Goal: Task Accomplishment & Management: Use online tool/utility

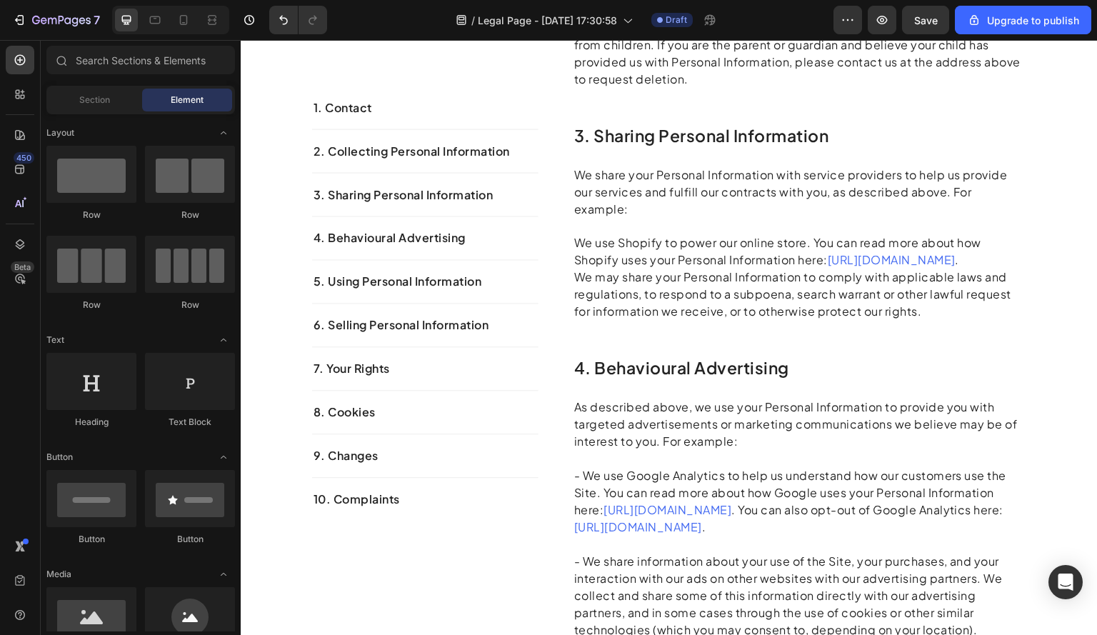
scroll to position [603, 0]
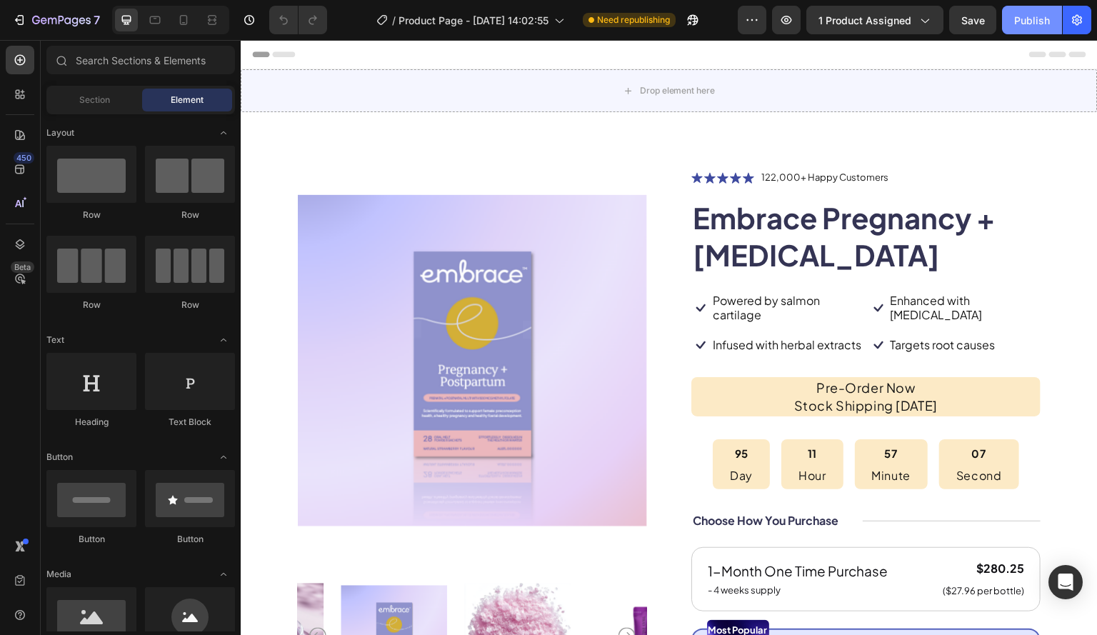
click at [1015, 20] on div "Publish" at bounding box center [1032, 20] width 36 height 15
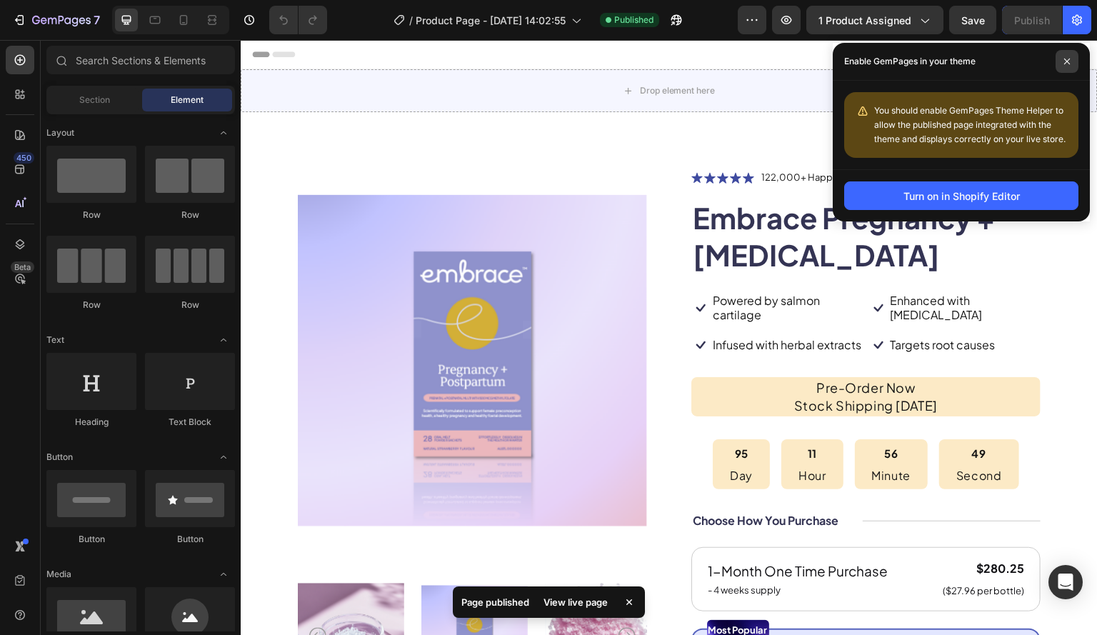
click at [1069, 65] on span at bounding box center [1066, 61] width 23 height 23
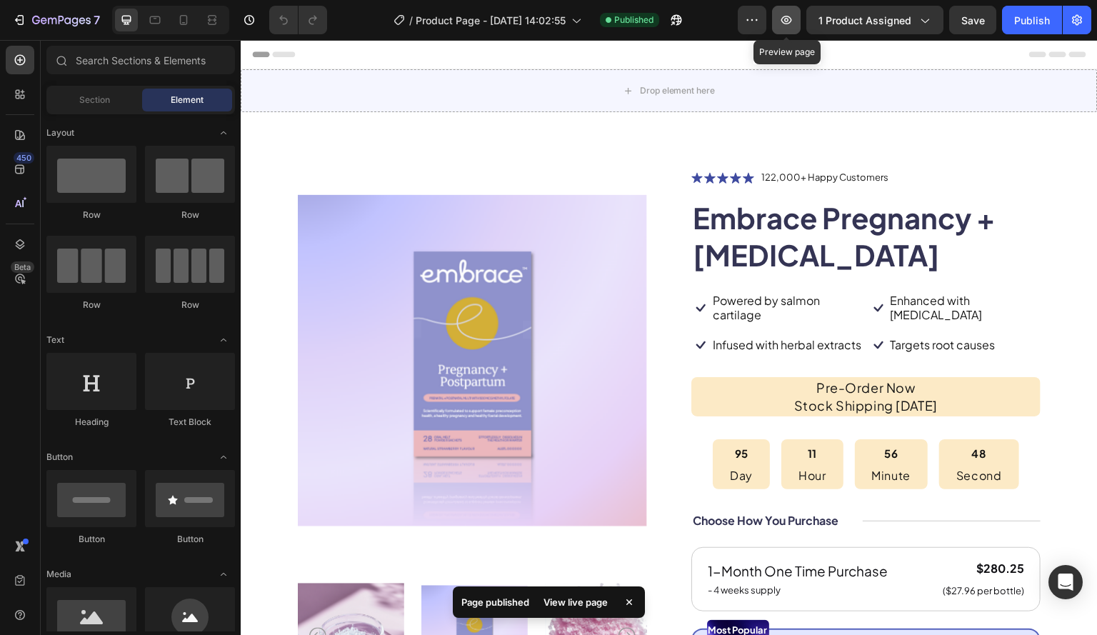
click at [795, 23] on button "button" at bounding box center [786, 20] width 29 height 29
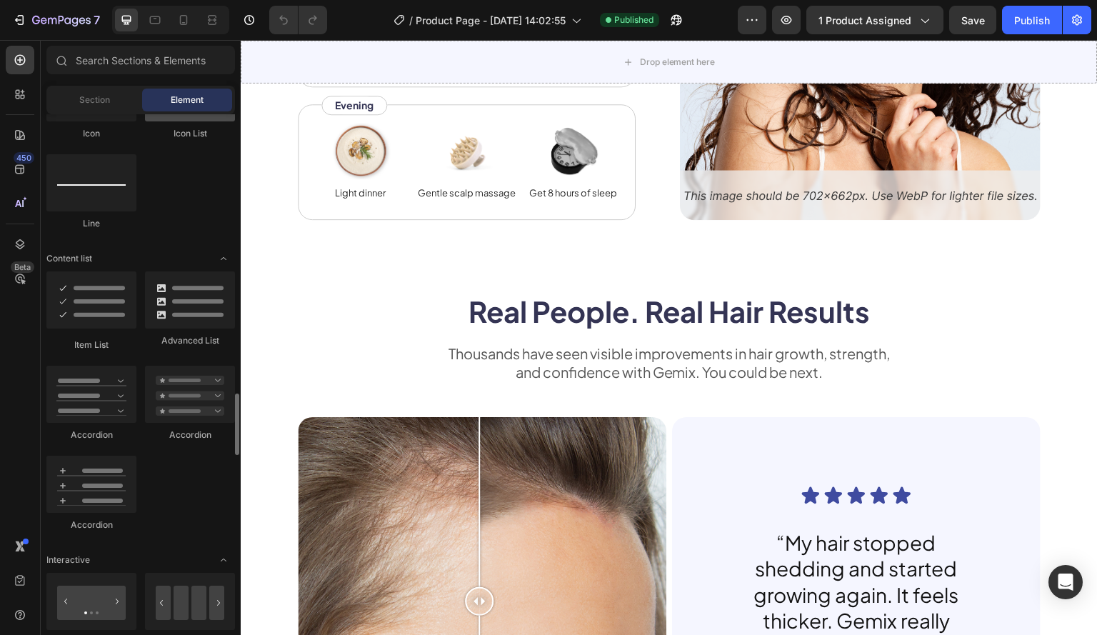
scroll to position [928, 0]
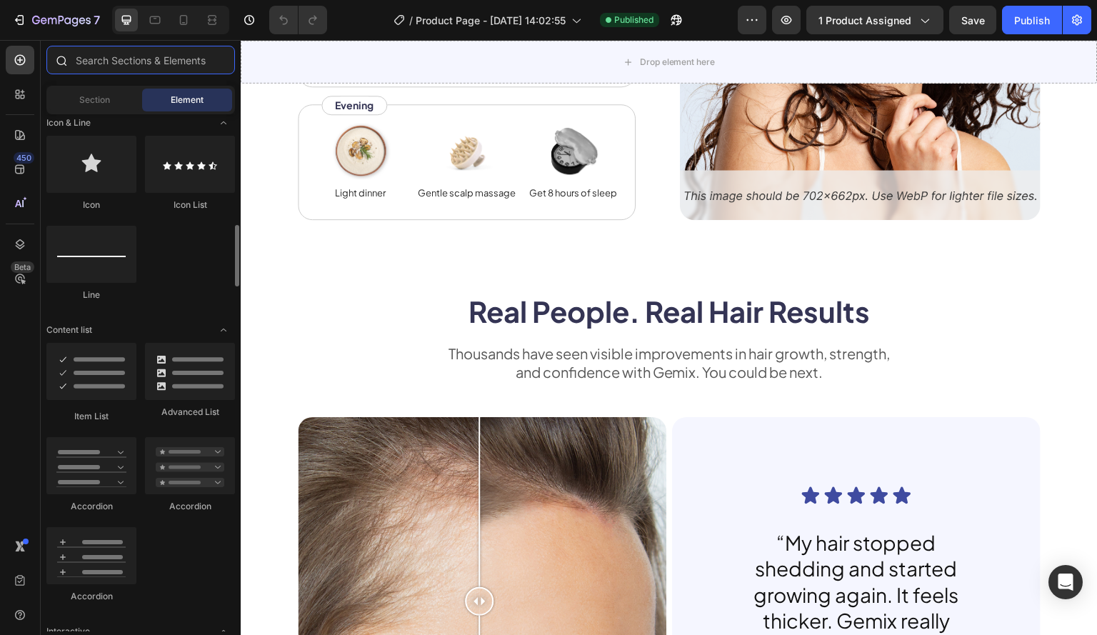
click at [155, 61] on input "text" at bounding box center [140, 60] width 188 height 29
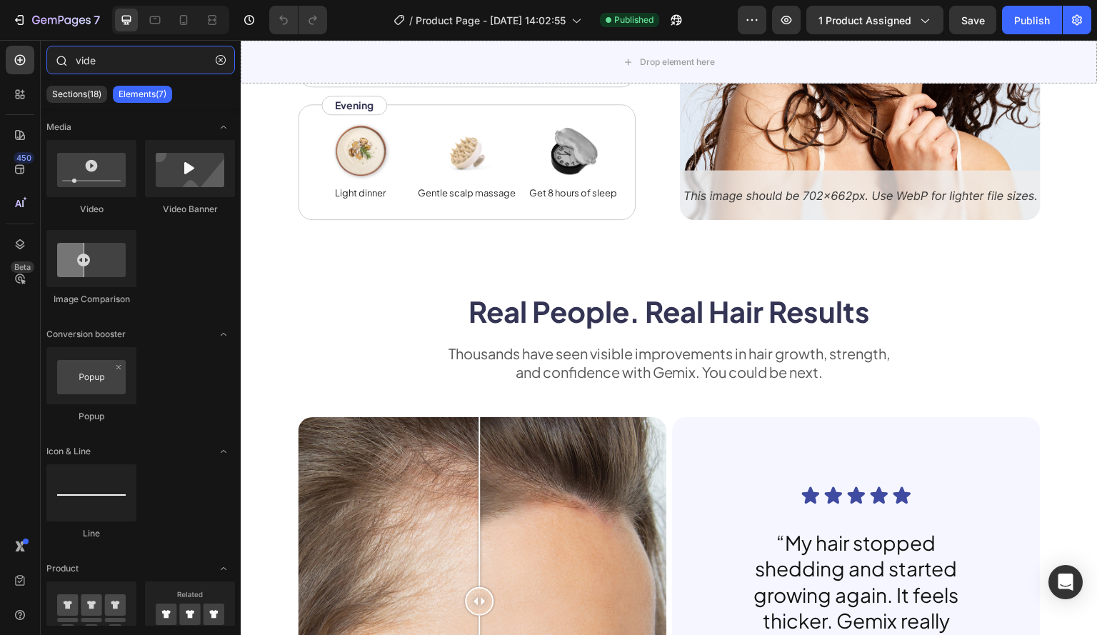
type input "video"
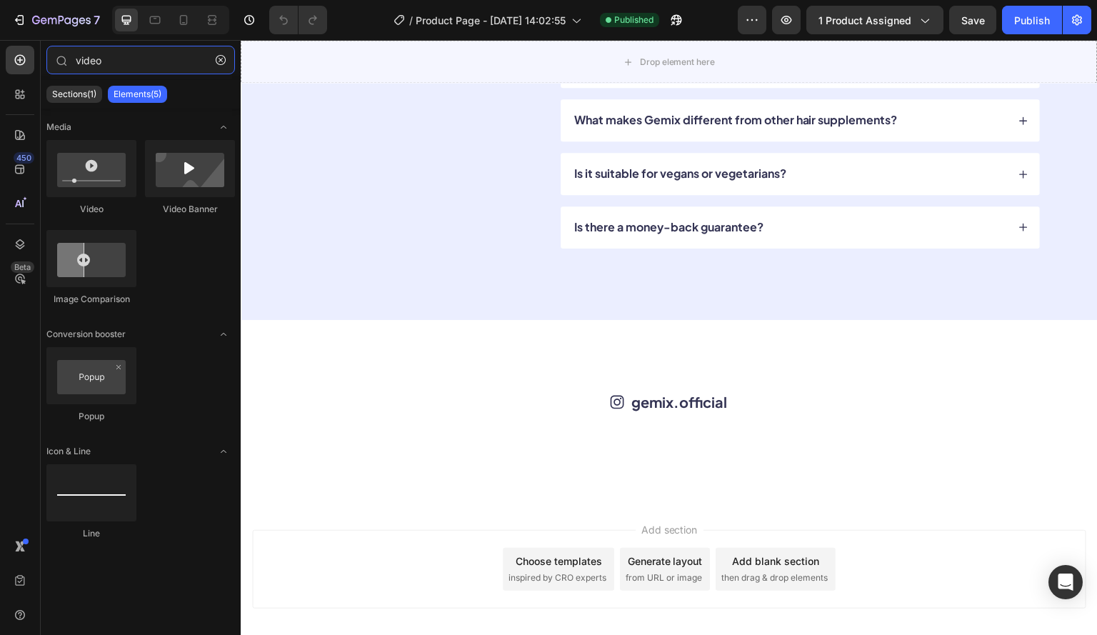
scroll to position [4390, 0]
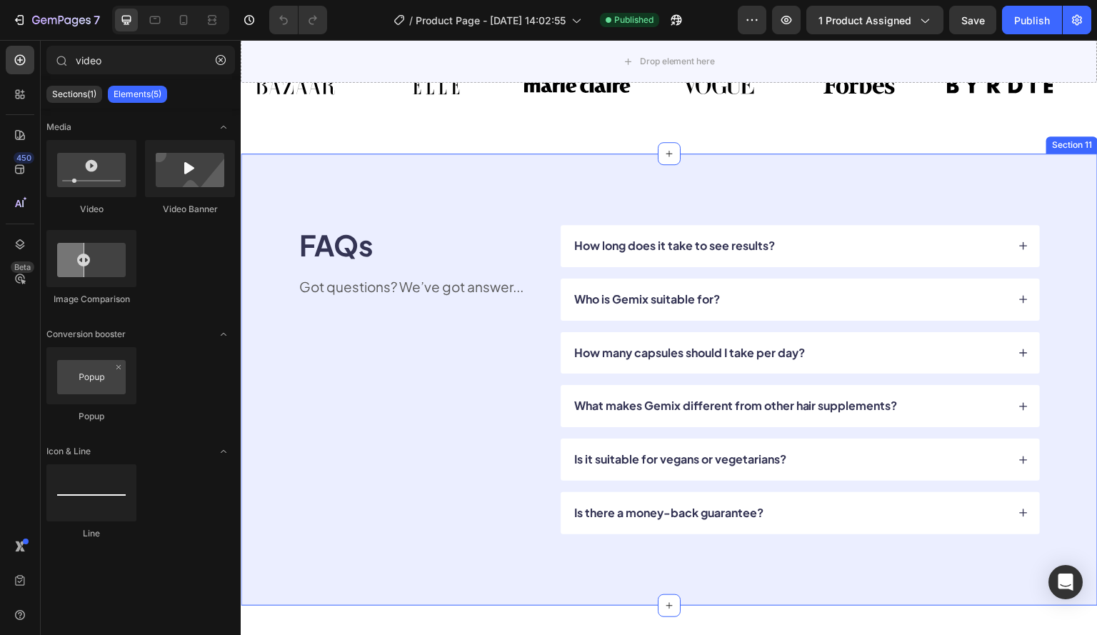
click at [527, 196] on div "FAQs Heading Got questions? We’ve got answer... Text Block How long does it tak…" at bounding box center [669, 380] width 857 height 452
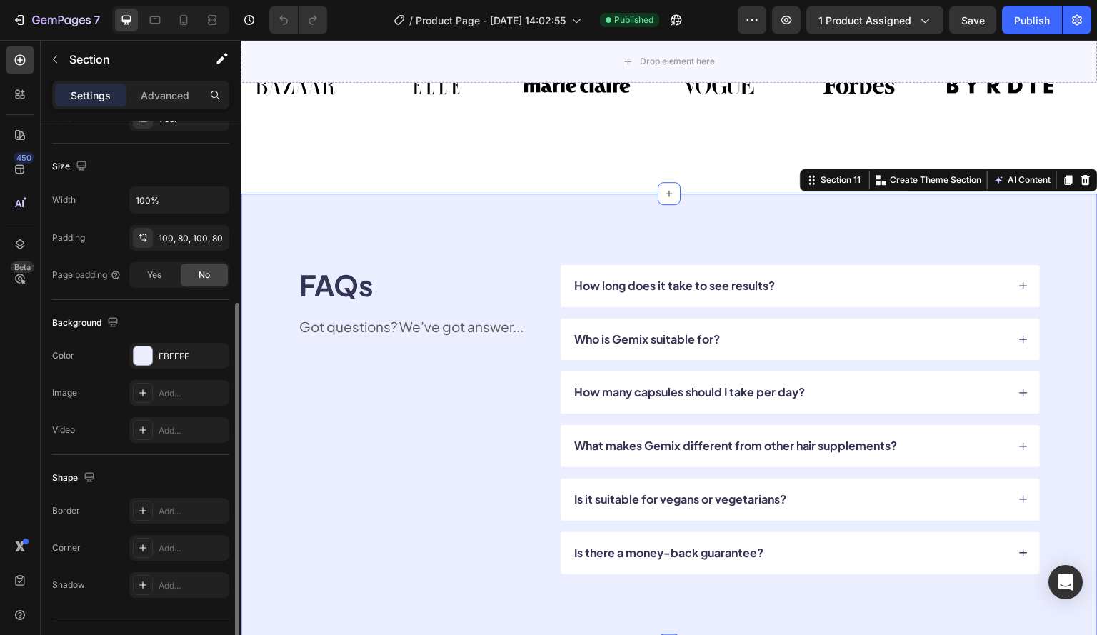
scroll to position [317, 0]
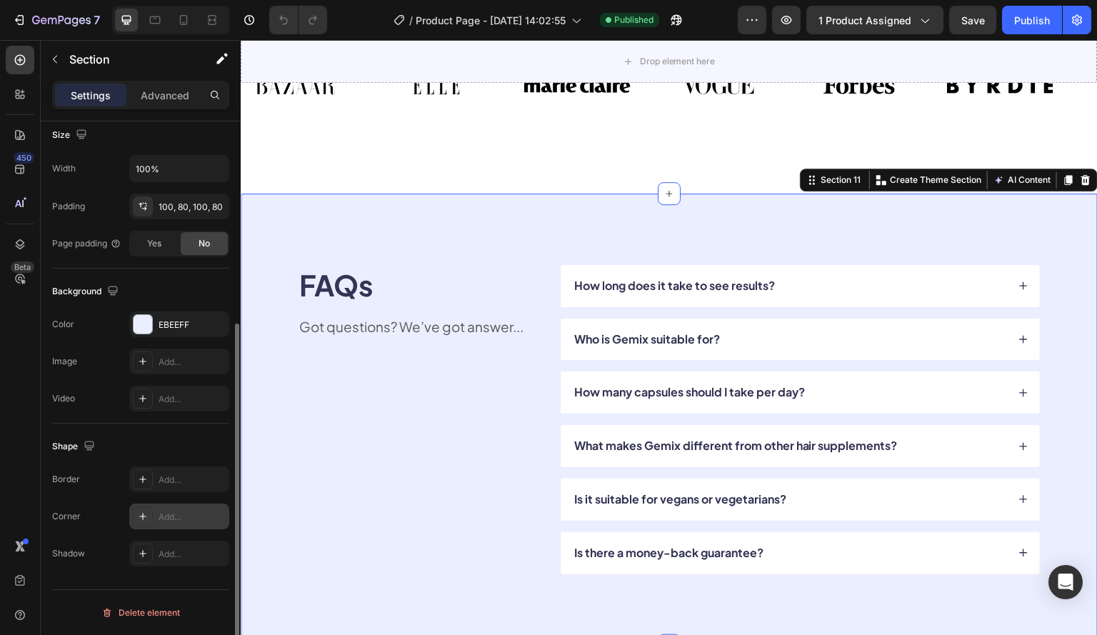
click at [180, 511] on div "Add..." at bounding box center [192, 517] width 67 height 13
click at [11, 392] on div "450 Beta" at bounding box center [20, 289] width 29 height 486
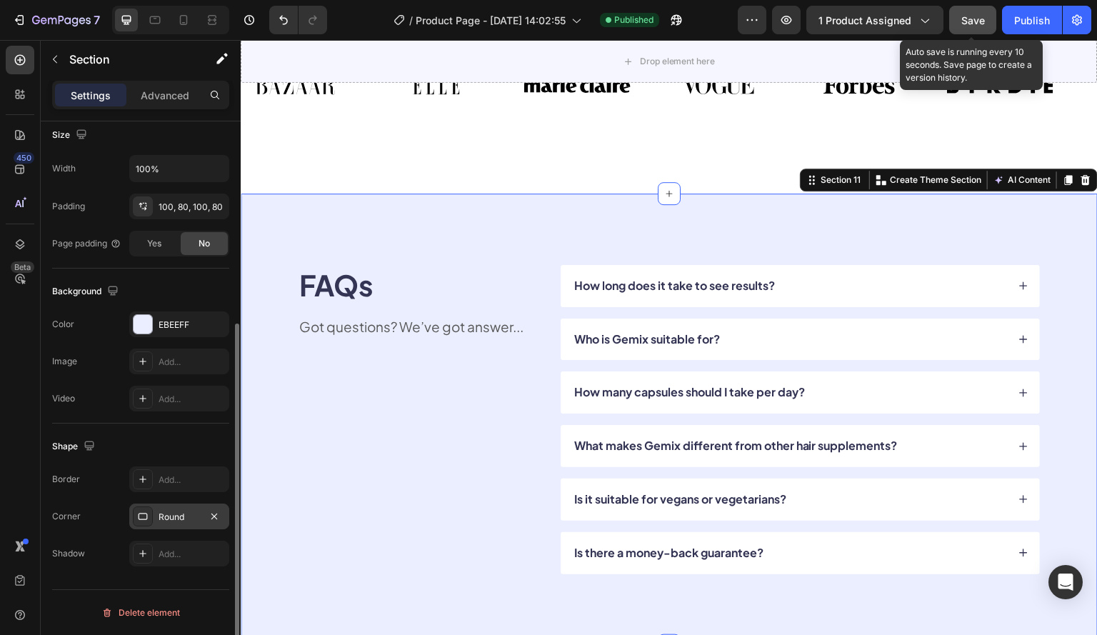
click at [972, 20] on span "Save" at bounding box center [973, 20] width 24 height 12
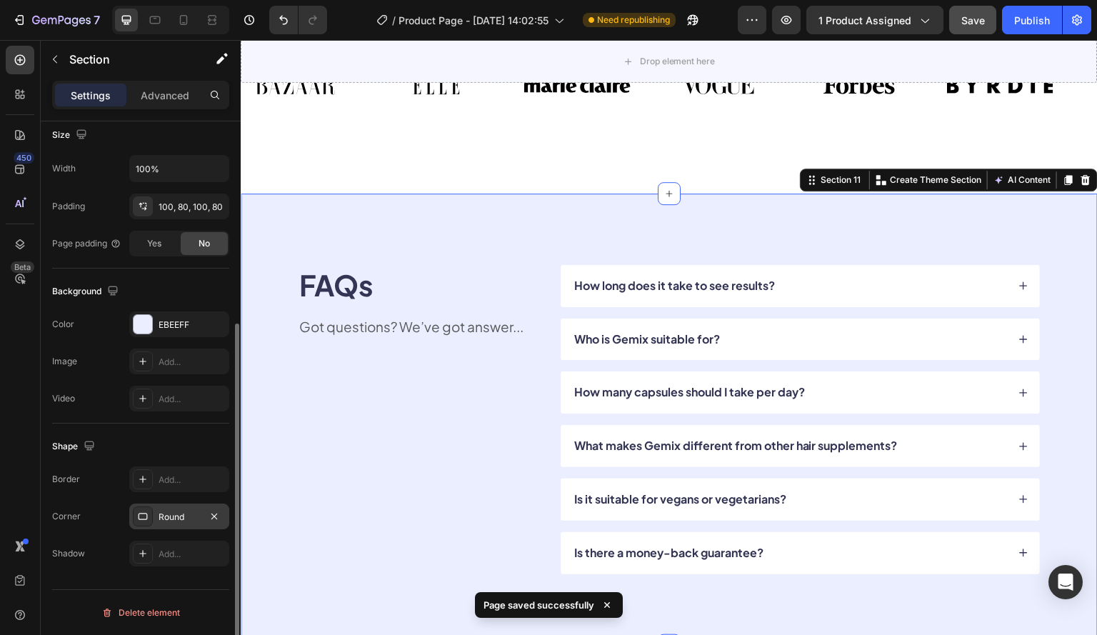
click at [166, 513] on div "Round" at bounding box center [179, 517] width 41 height 13
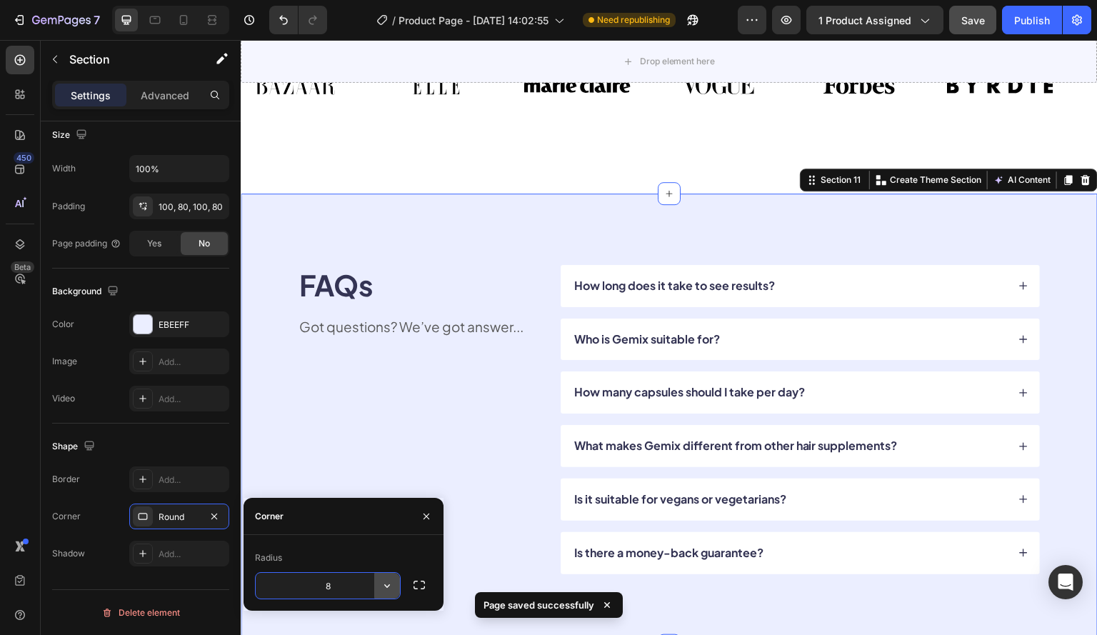
click at [386, 580] on icon "button" at bounding box center [387, 585] width 14 height 14
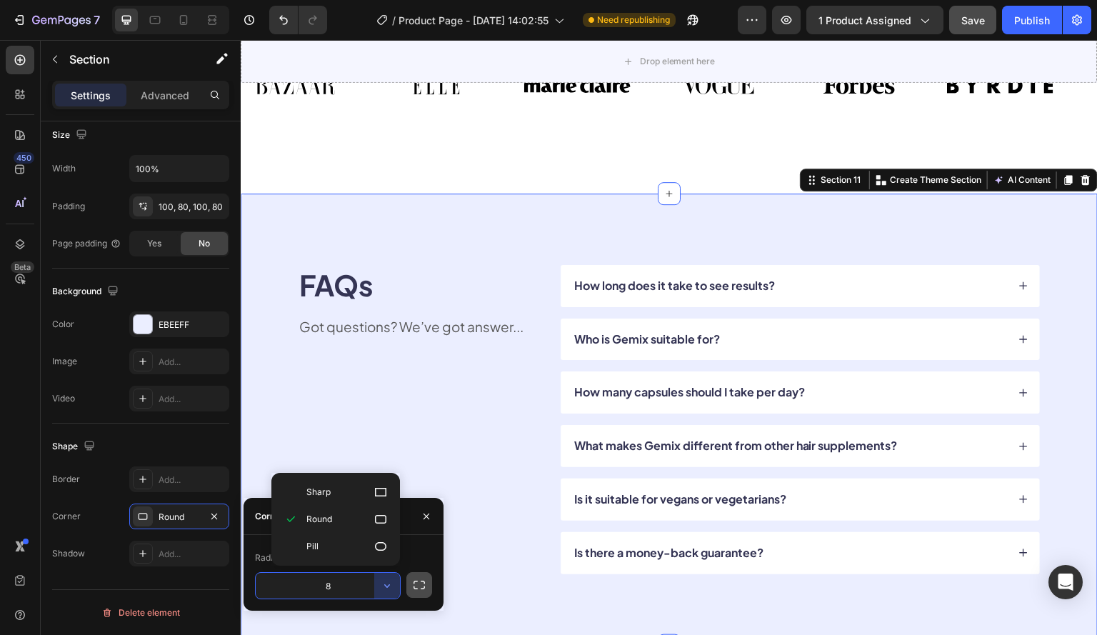
click at [413, 583] on icon "button" at bounding box center [418, 584] width 11 height 9
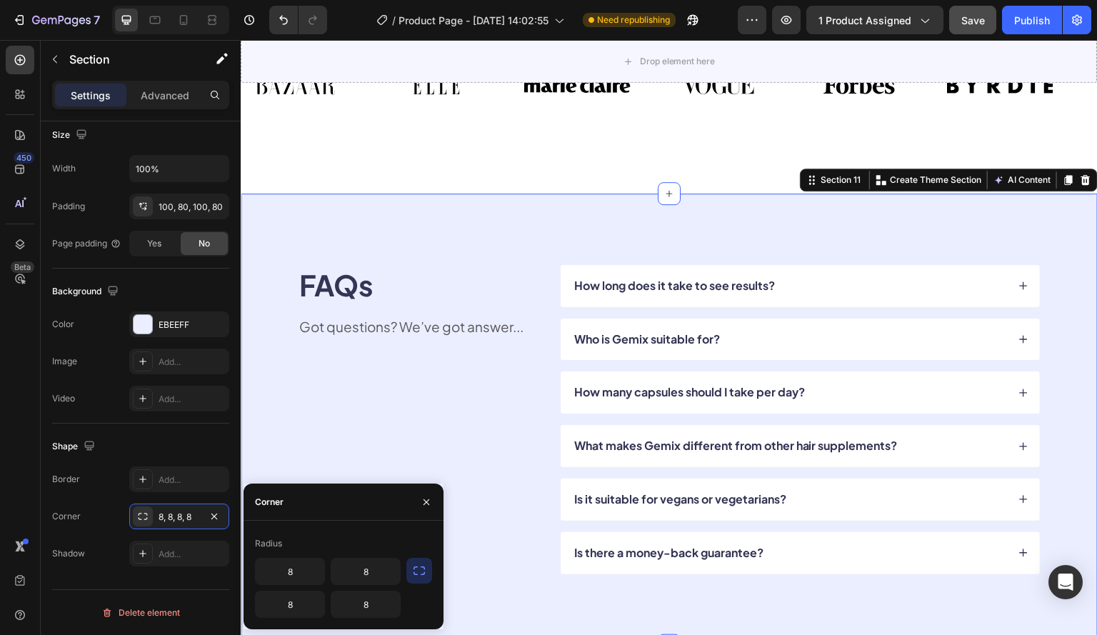
click at [0, 429] on div "450 Beta" at bounding box center [20, 337] width 41 height 595
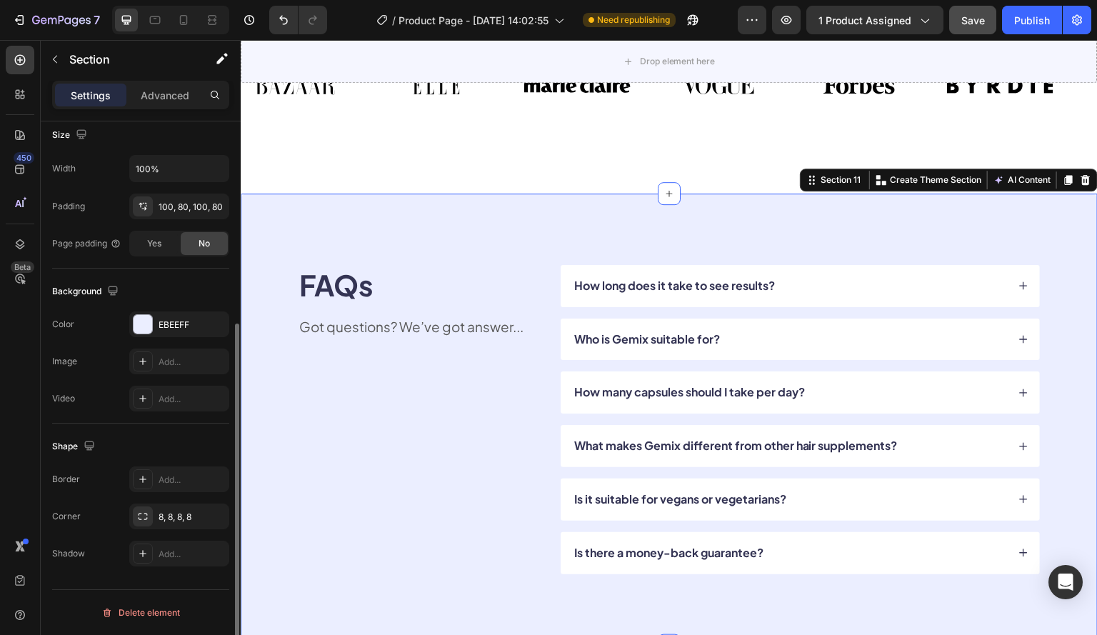
scroll to position [174, 0]
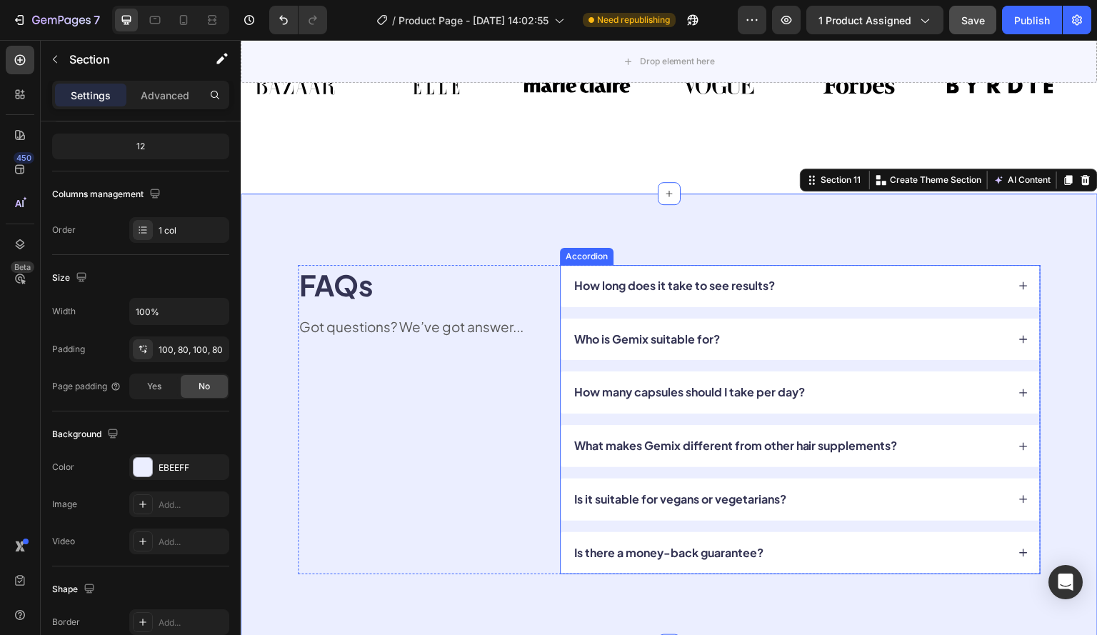
click at [855, 278] on div "How long does it take to see results?" at bounding box center [789, 285] width 435 height 19
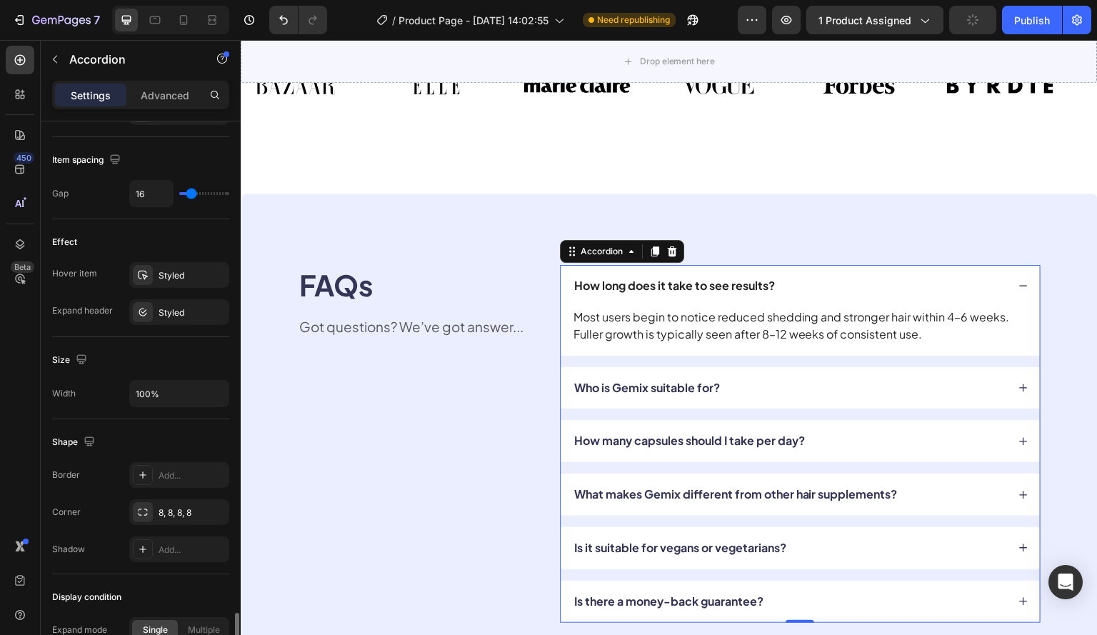
scroll to position [805, 0]
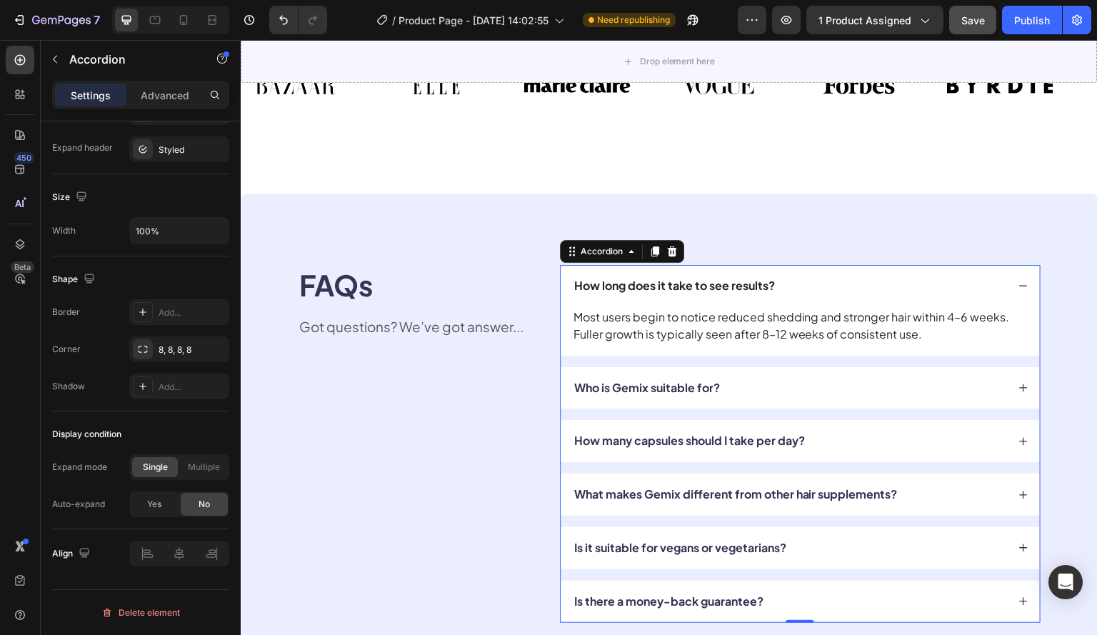
click at [1018, 281] on icon at bounding box center [1023, 286] width 10 height 10
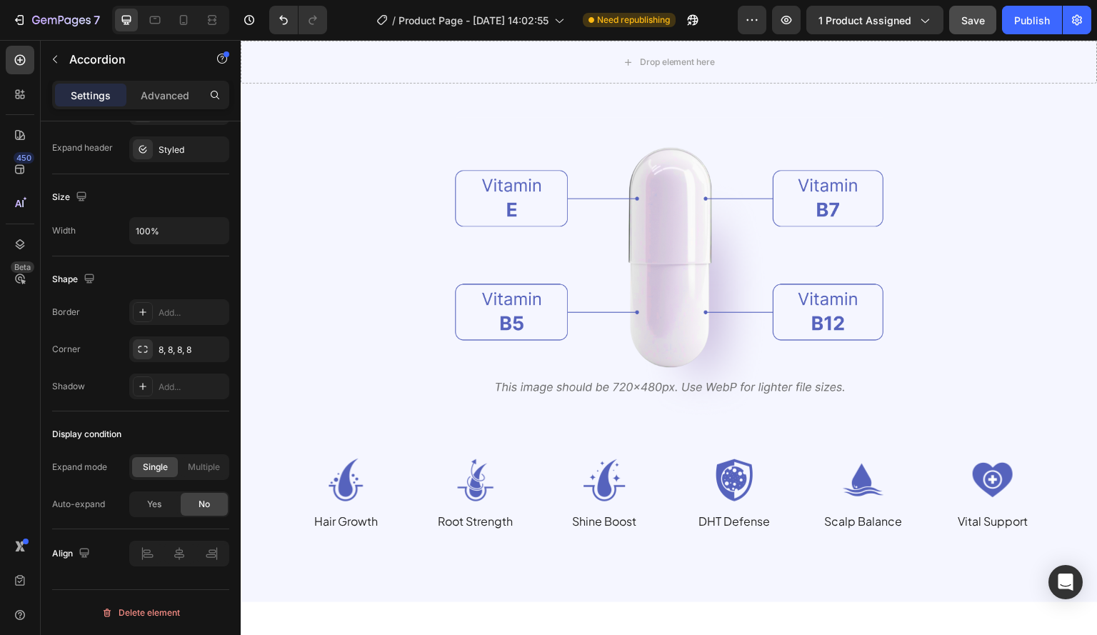
scroll to position [1714, 0]
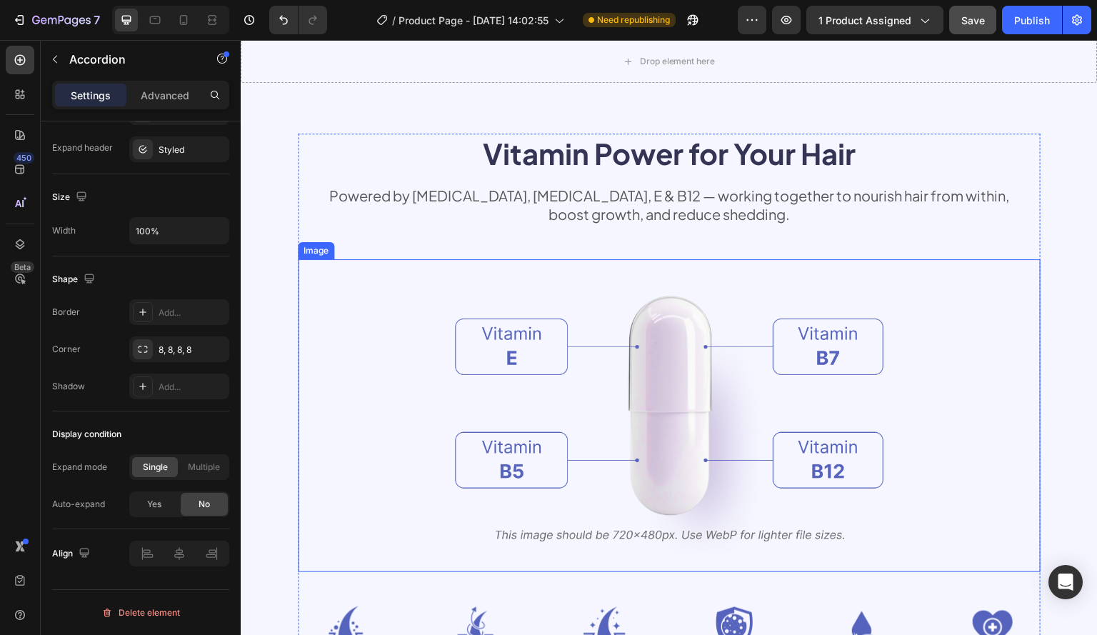
click at [473, 328] on img at bounding box center [669, 415] width 428 height 313
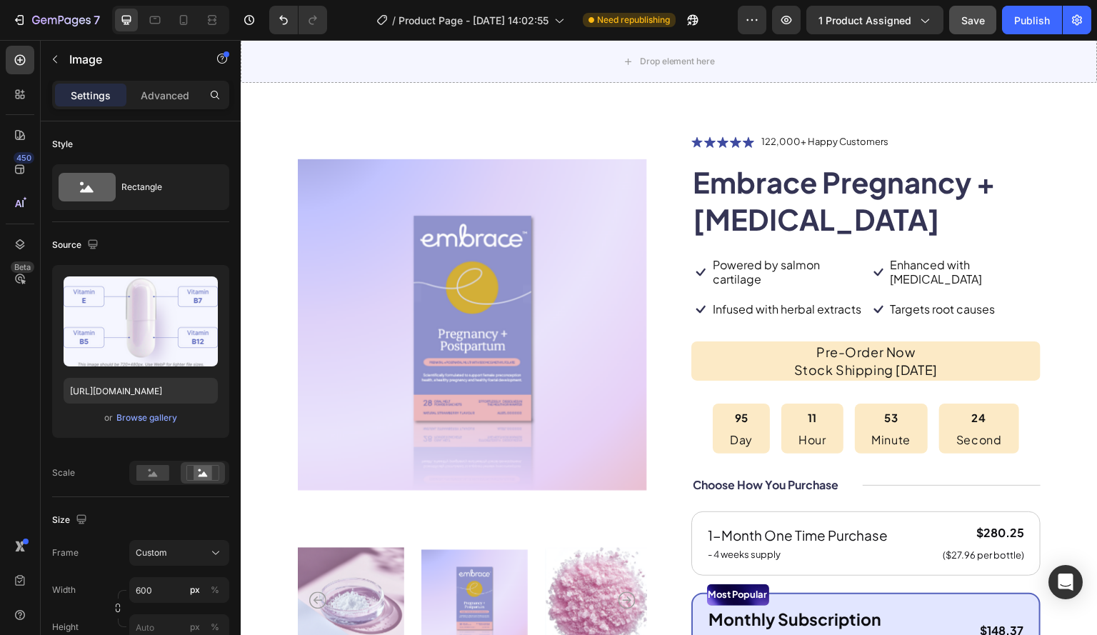
scroll to position [0, 0]
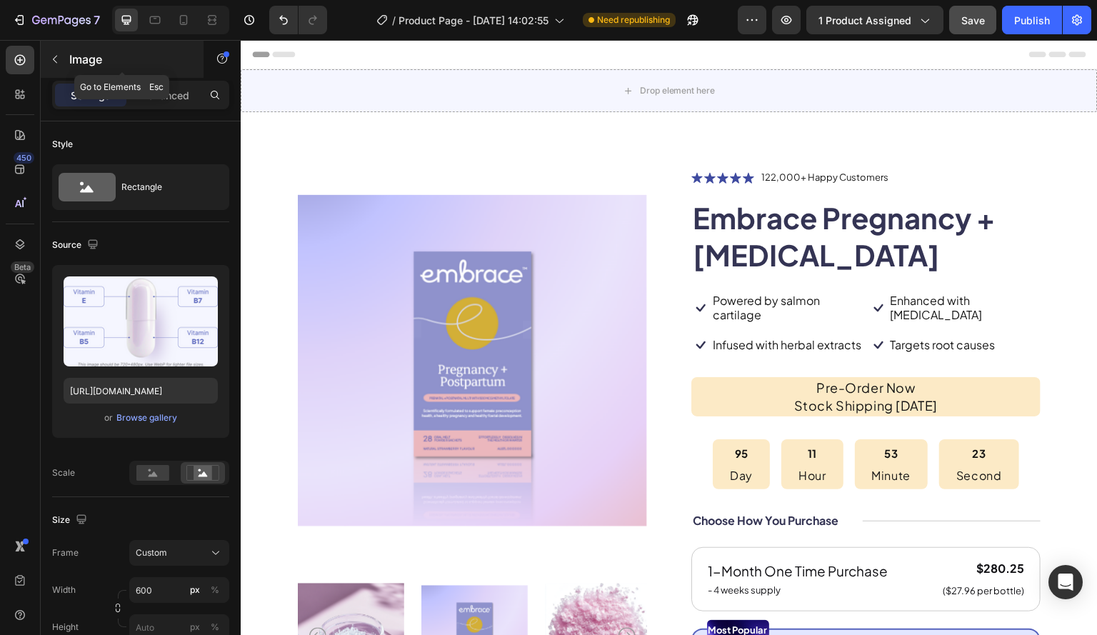
click at [58, 57] on icon "button" at bounding box center [54, 59] width 11 height 11
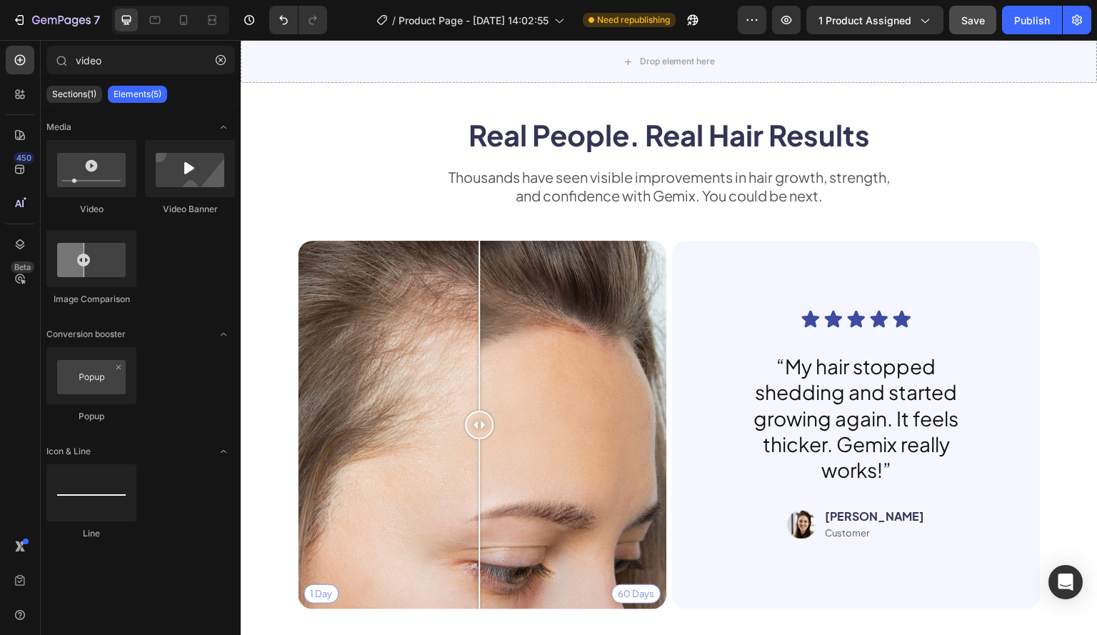
scroll to position [3356, 0]
